Goal: Transaction & Acquisition: Subscribe to service/newsletter

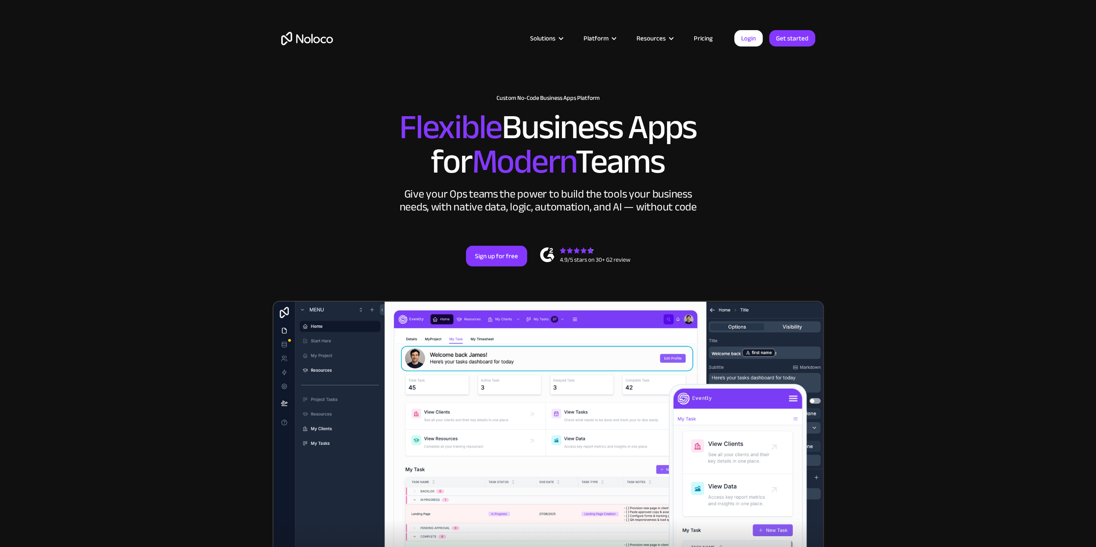
click at [702, 40] on link "Pricing" at bounding box center [703, 38] width 40 height 11
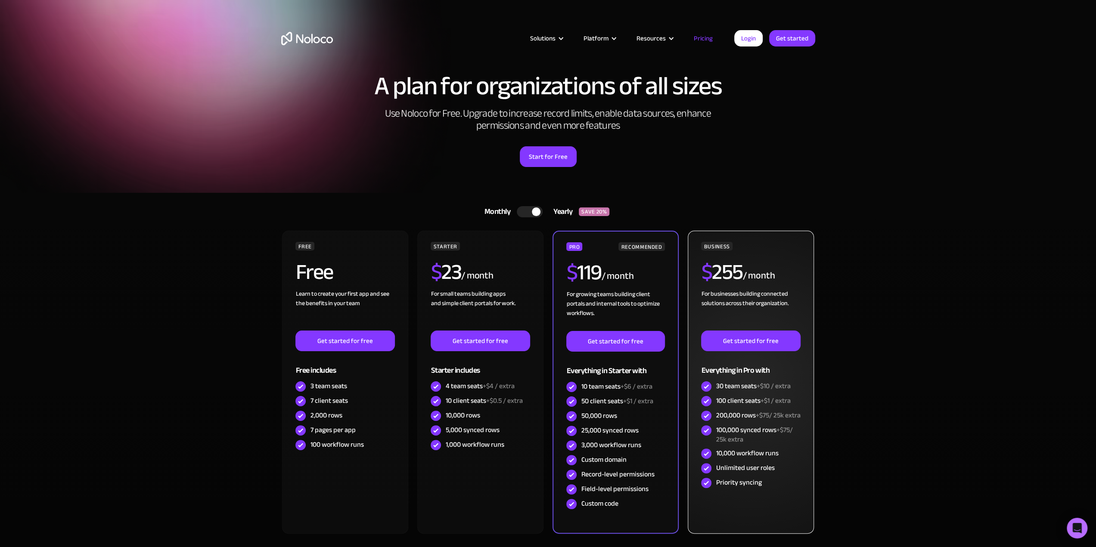
click at [752, 296] on div "For businesses building connected solutions across their organization. ‍" at bounding box center [750, 309] width 99 height 41
click at [801, 470] on div "BUSINESS $ 255 / month For businesses building connected solutions across their…" at bounding box center [751, 382] width 126 height 303
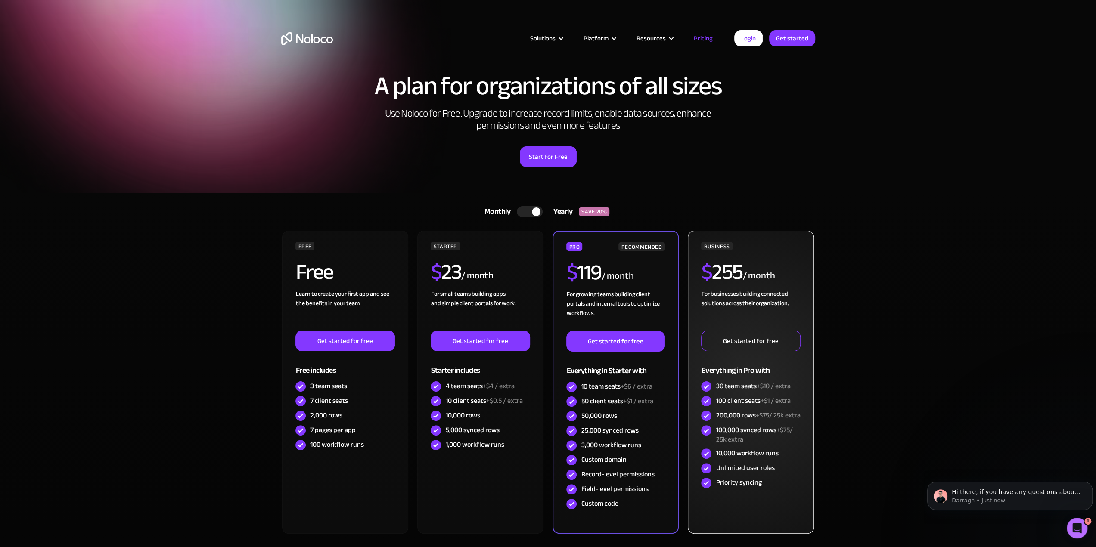
click at [775, 347] on link "Get started for free" at bounding box center [750, 341] width 99 height 21
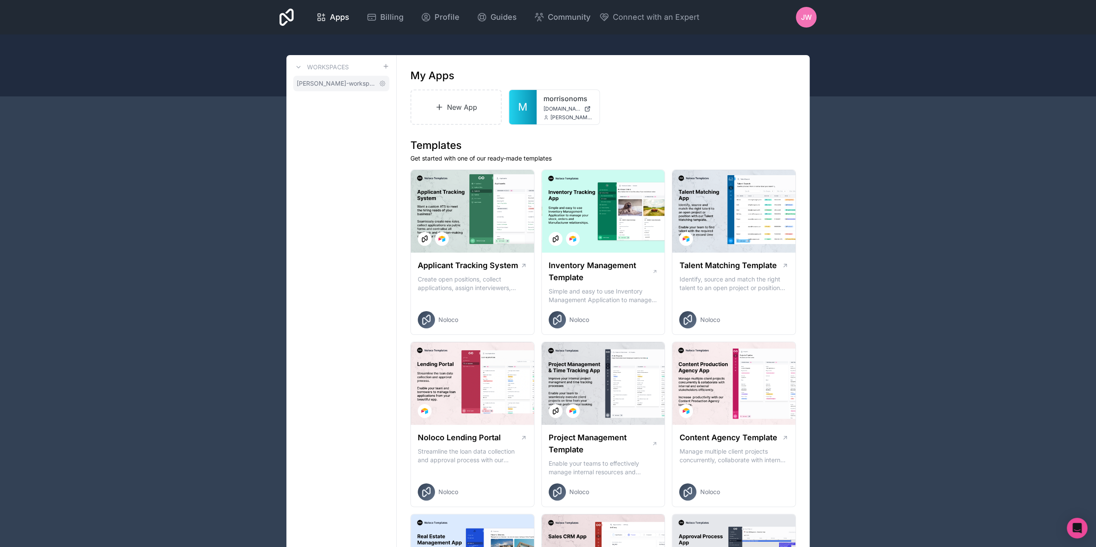
click at [315, 87] on span "[PERSON_NAME]-workspace" at bounding box center [336, 83] width 79 height 9
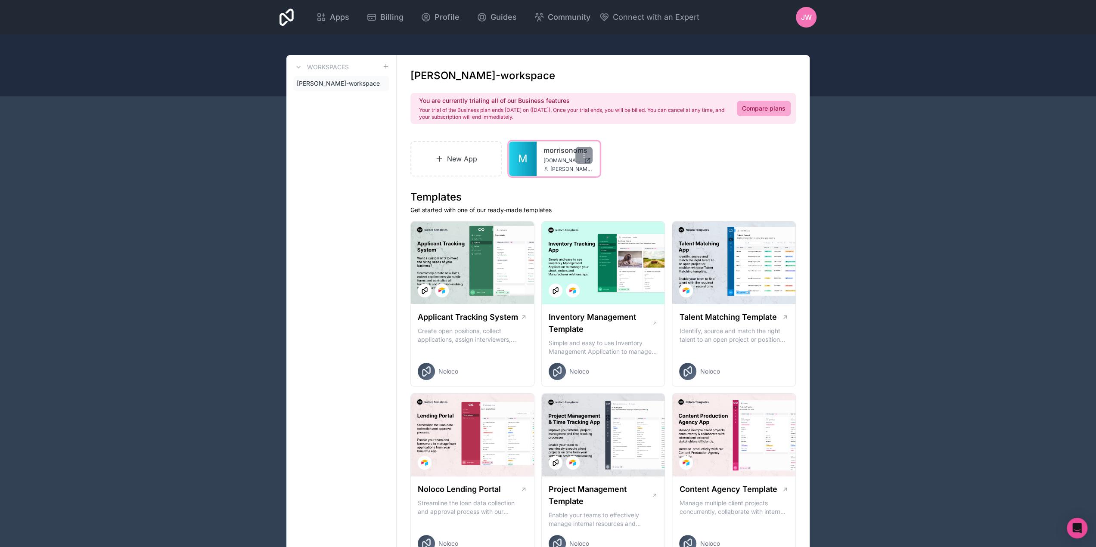
click at [523, 154] on span "M" at bounding box center [522, 159] width 9 height 14
